Goal: Task Accomplishment & Management: Manage account settings

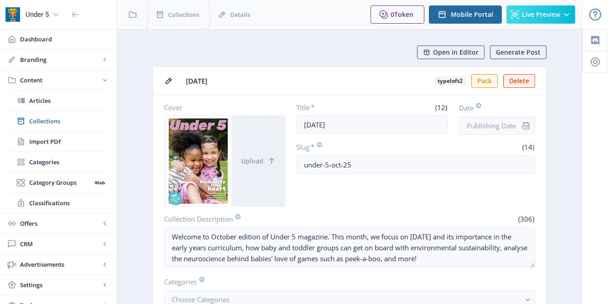
scroll to position [271, 0]
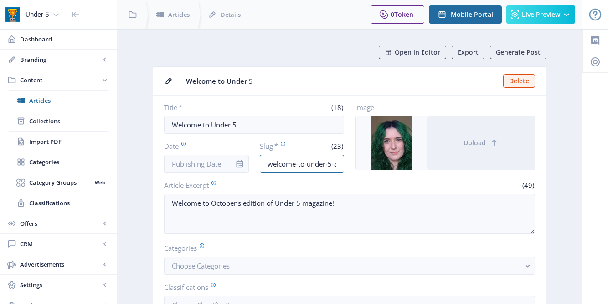
scroll to position [0, 13]
drag, startPoint x: 335, startPoint y: 165, endPoint x: 353, endPoint y: 161, distance: 18.6
click at [351, 164] on div "Title * (18) Welcome to Under 5 Date Slug * (23) welcome-to-under-5-85e4 Image …" at bounding box center [349, 138] width 371 height 70
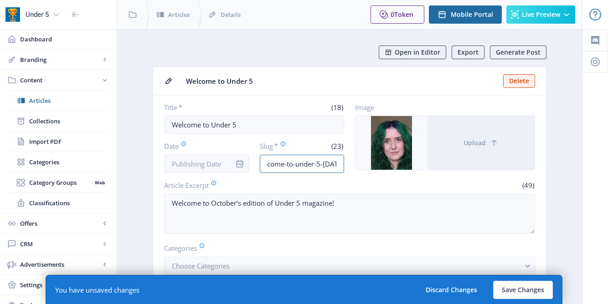
scroll to position [0, 15]
type input "welcome-to-under-5-oct25"
click at [422, 238] on nb-card-body "Title * (18) Welcome to Under 5 Date Slug * (24) welcome-to-under-5-oct25 Image…" at bounding box center [349, 228] width 393 height 265
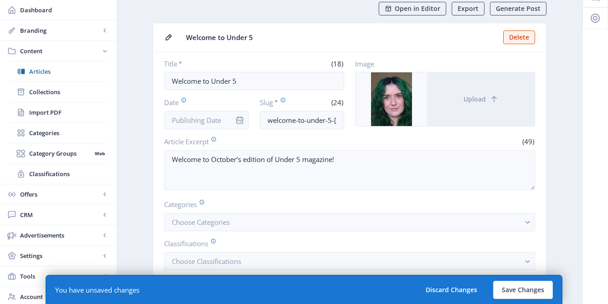
scroll to position [144, 0]
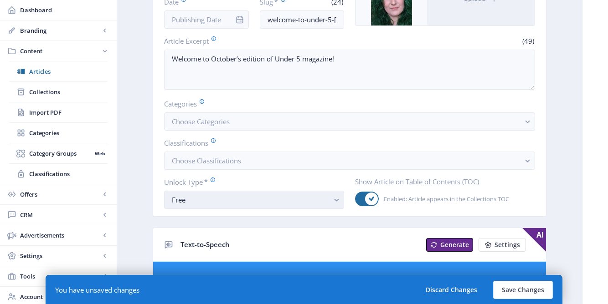
click at [339, 205] on rect "button" at bounding box center [336, 200] width 10 height 10
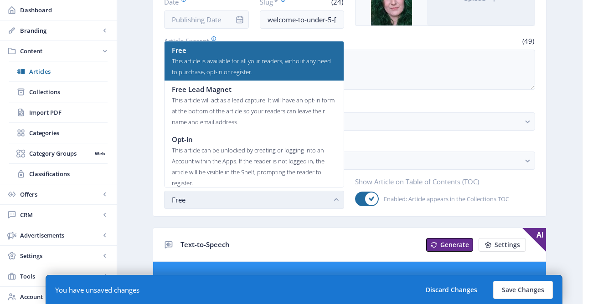
scroll to position [0, 0]
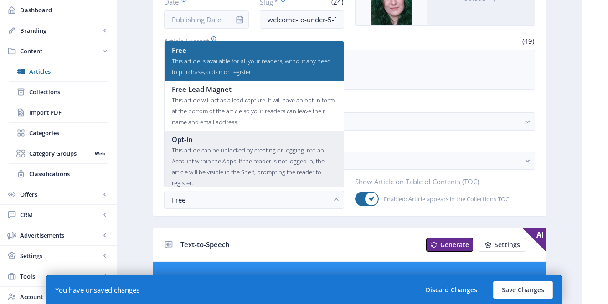
click at [298, 133] on nb-option "Opt-in This article can be unlocked by creating or logging into an Account with…" at bounding box center [254, 161] width 179 height 61
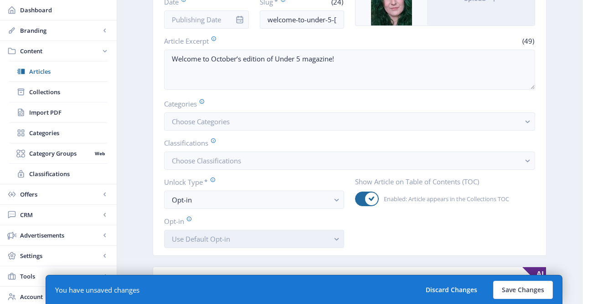
click at [323, 236] on button "Use Default Opt-in" at bounding box center [254, 239] width 180 height 18
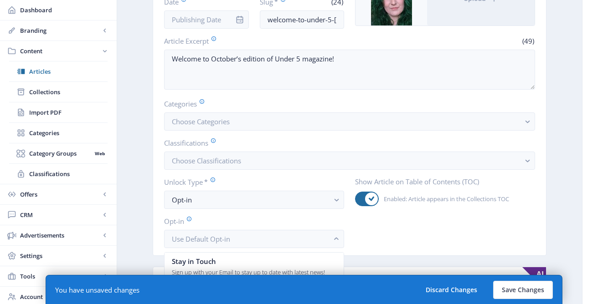
click at [395, 241] on div "Show Article on Table of Contents (TOC) Enabled: Article appears in the Collect…" at bounding box center [445, 212] width 180 height 71
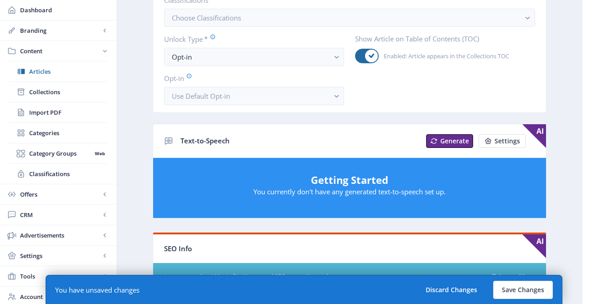
scroll to position [310, 0]
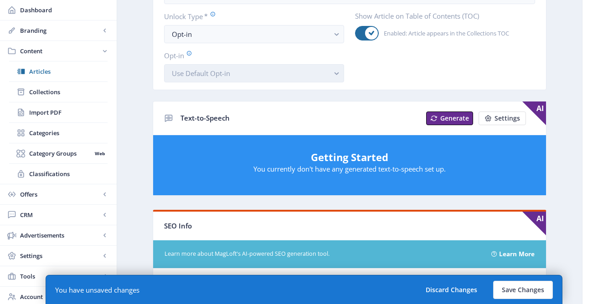
click at [335, 75] on rect "button" at bounding box center [336, 73] width 10 height 10
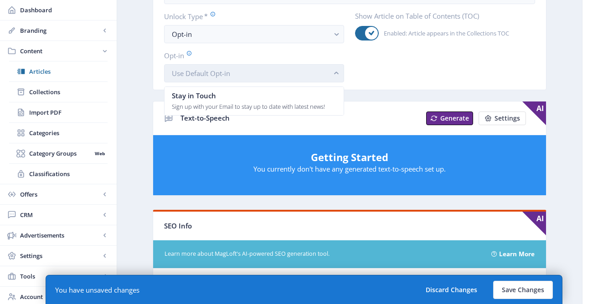
scroll to position [0, 0]
click at [335, 75] on rect "button" at bounding box center [336, 73] width 10 height 10
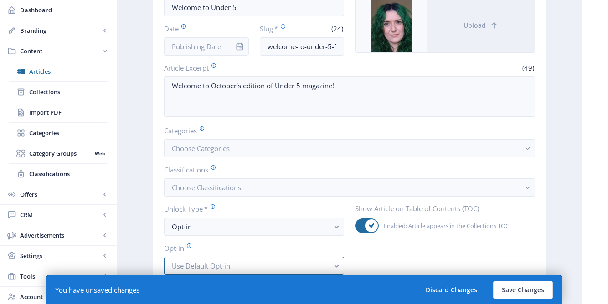
scroll to position [119, 0]
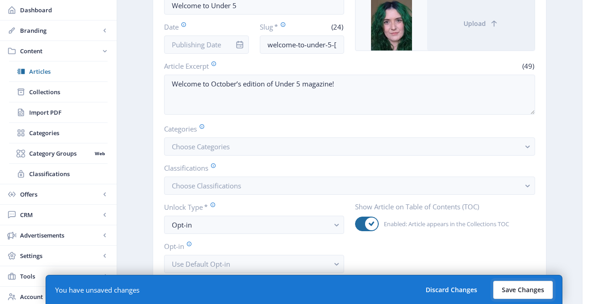
click at [521, 293] on button "Save Changes" at bounding box center [523, 290] width 60 height 18
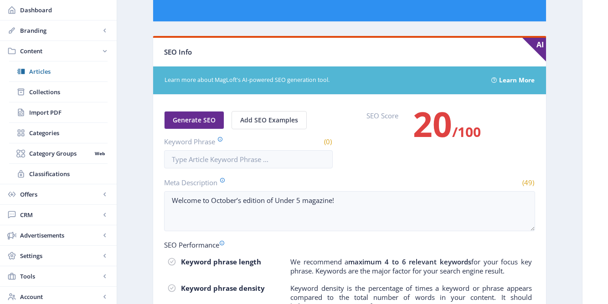
scroll to position [518, 0]
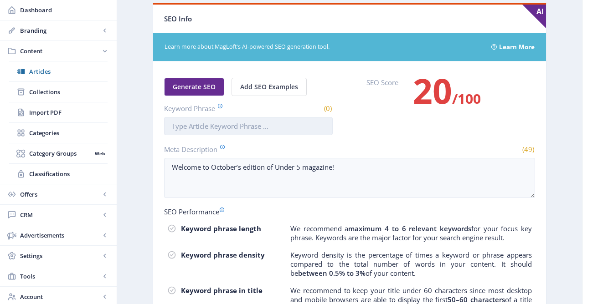
click at [290, 130] on input "Keyword Phrase" at bounding box center [248, 126] width 169 height 18
type input "Welcome"
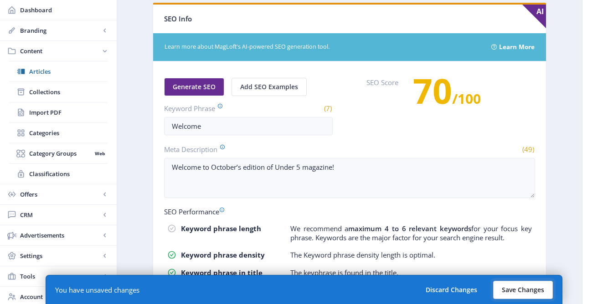
click at [504, 285] on button "Save Changes" at bounding box center [523, 290] width 60 height 18
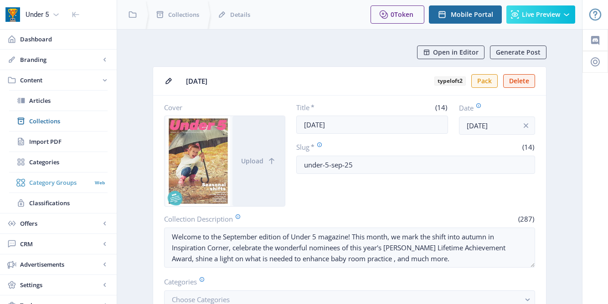
scroll to position [87, 0]
